Goal: Go to known website: Access a specific website the user already knows

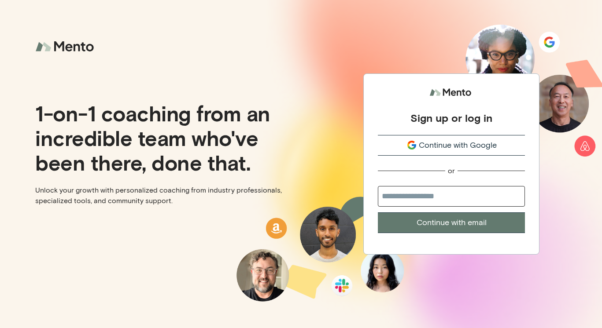
click at [441, 143] on span "Continue with Google" at bounding box center [458, 146] width 78 height 12
